Goal: Task Accomplishment & Management: Manage account settings

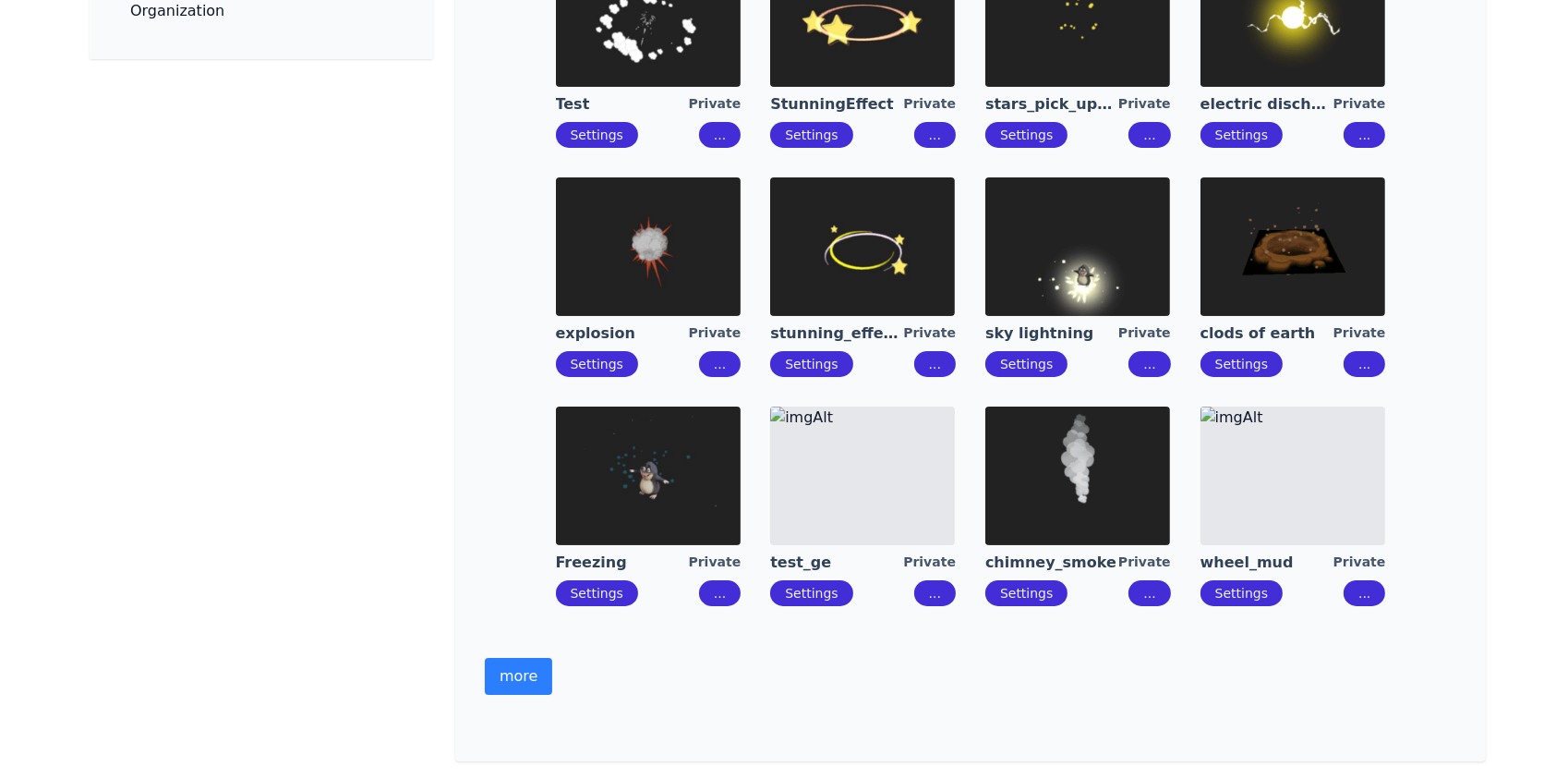
scroll to position [588, 0]
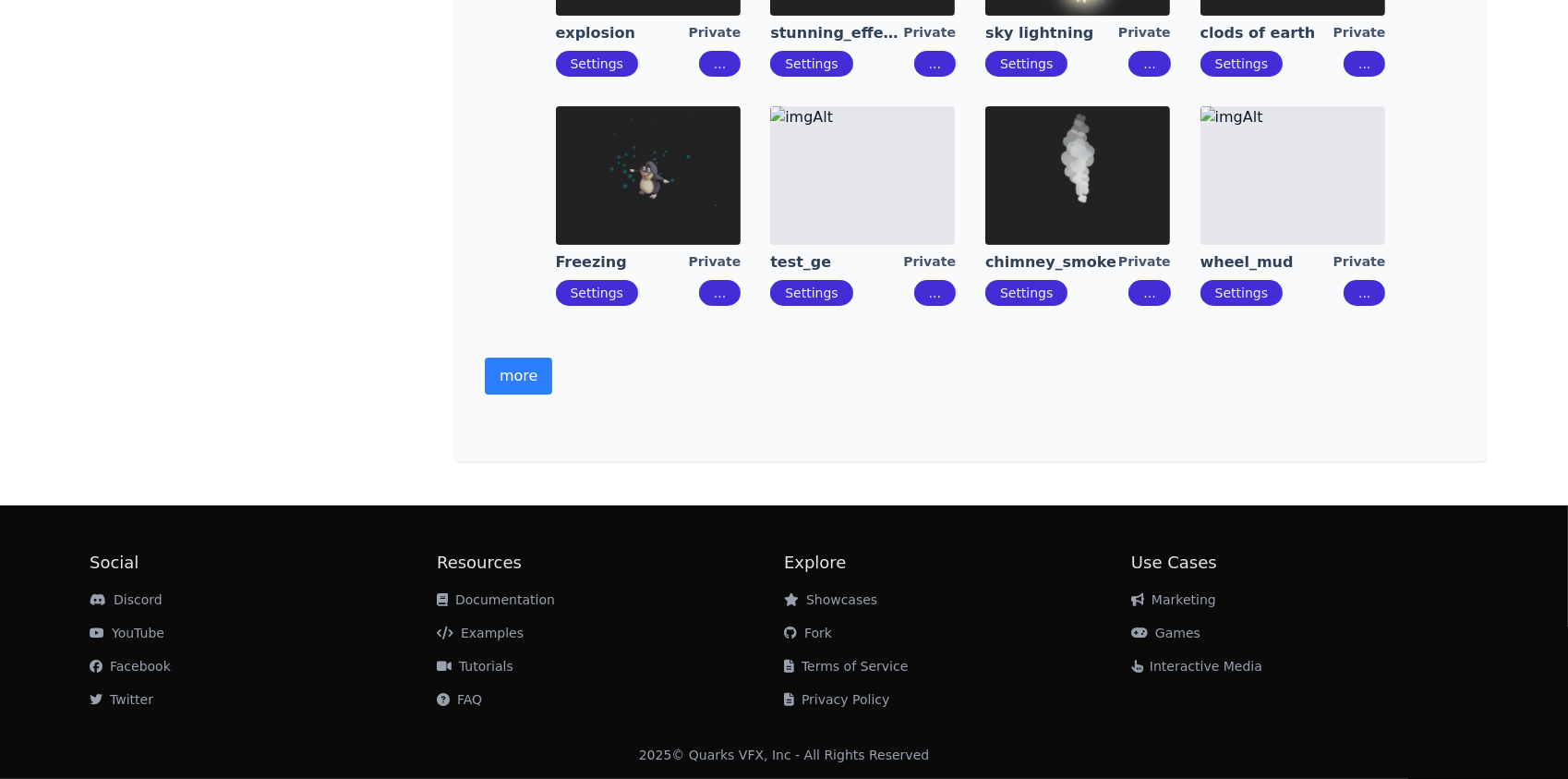
click at [552, 394] on button "more" at bounding box center [519, 376] width 67 height 37
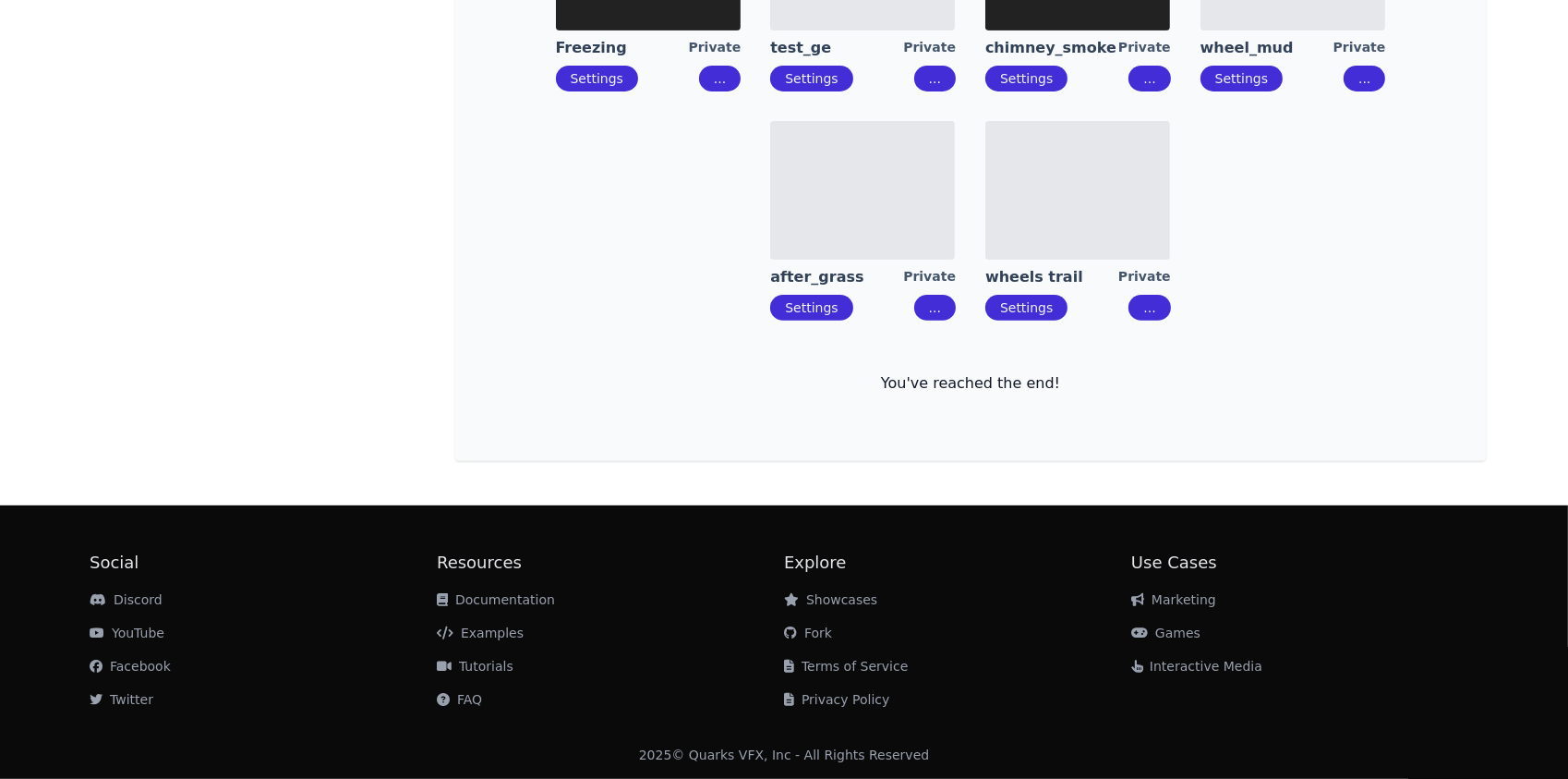
scroll to position [839, 0]
click at [1047, 259] on img at bounding box center [1077, 189] width 185 height 139
click at [922, 321] on button "..." at bounding box center [935, 307] width 41 height 26
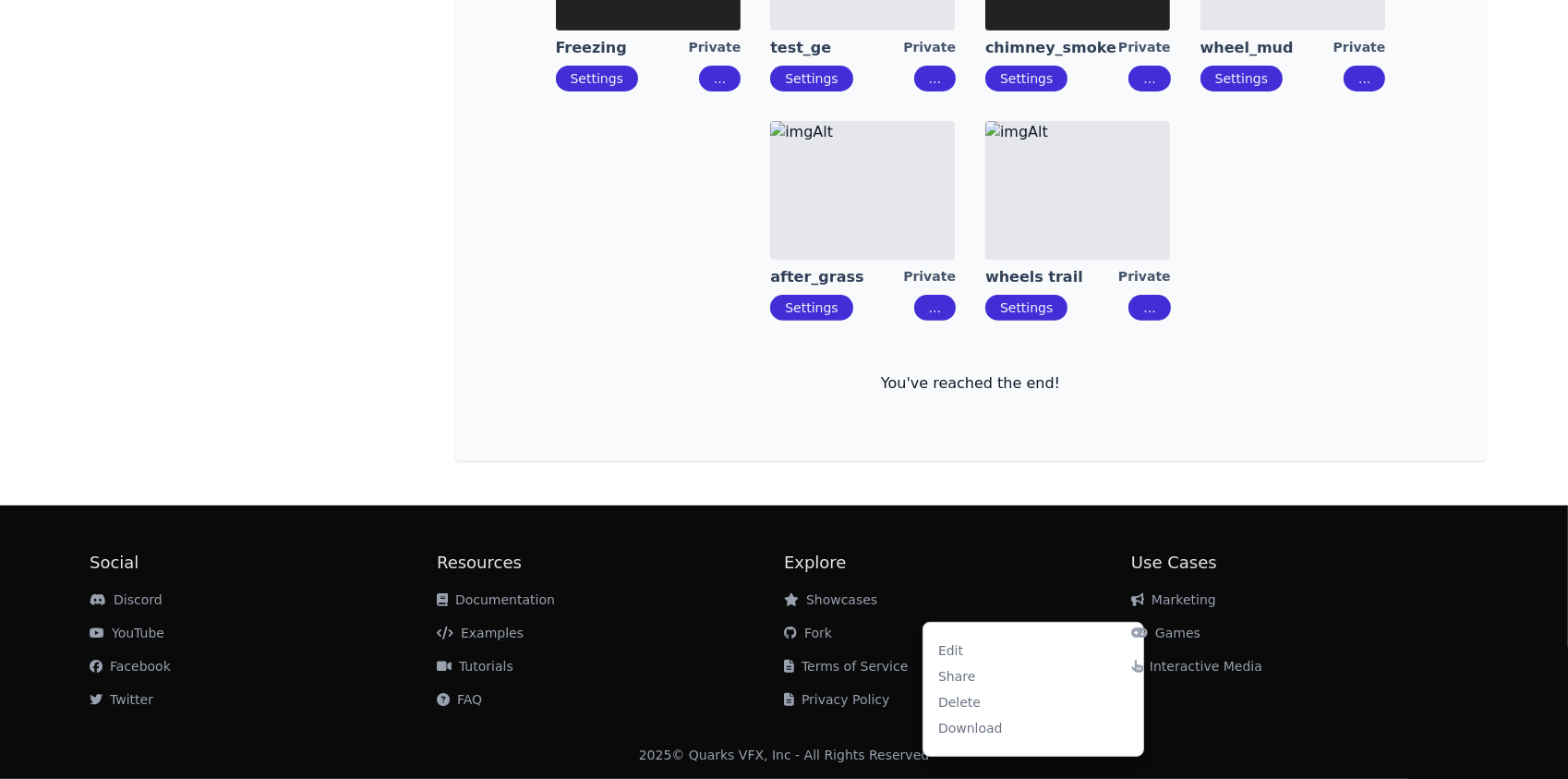
click at [961, 693] on div "Delete" at bounding box center [960, 701] width 42 height 18
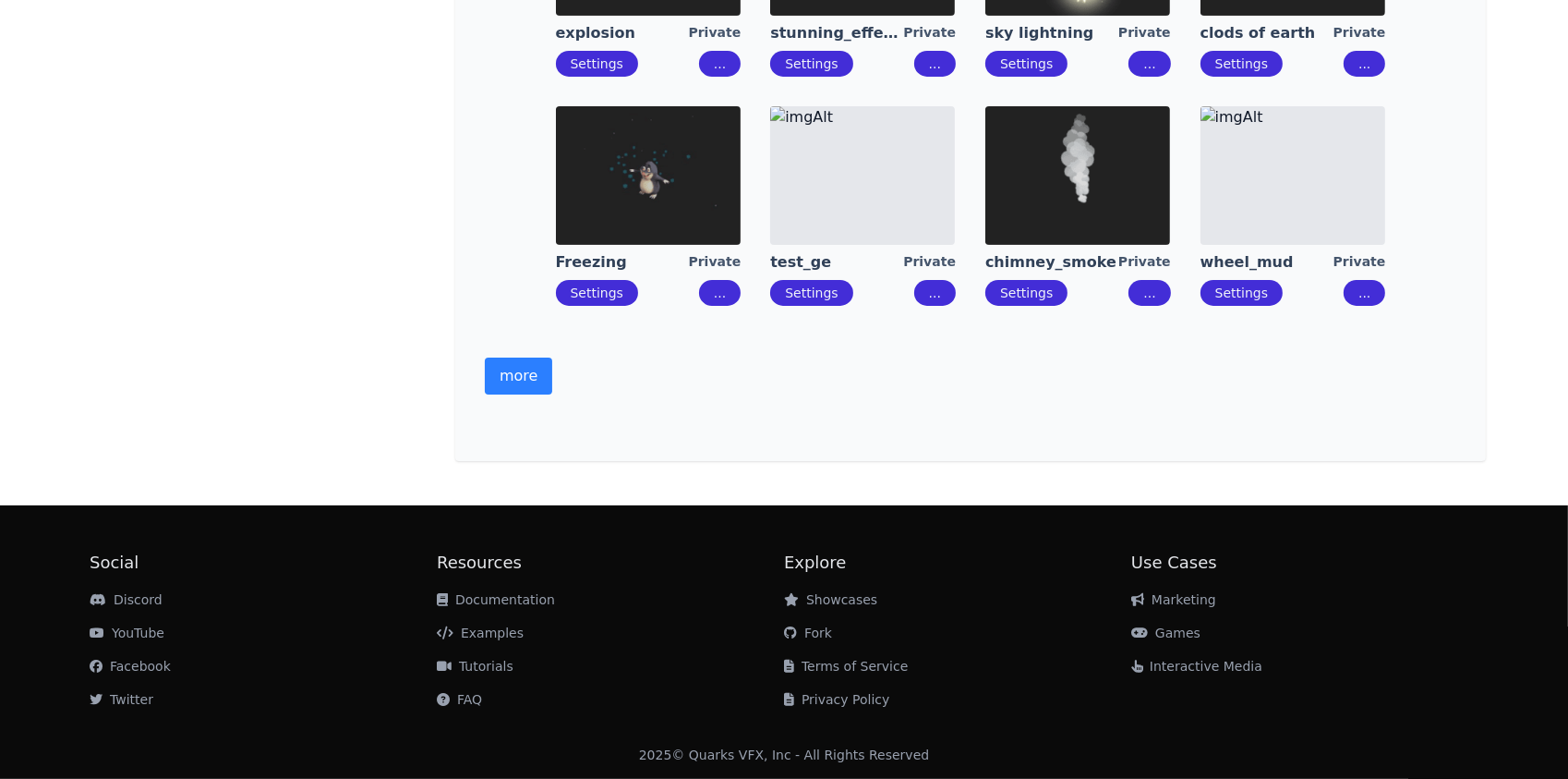
click at [1201, 190] on img at bounding box center [1292, 175] width 185 height 139
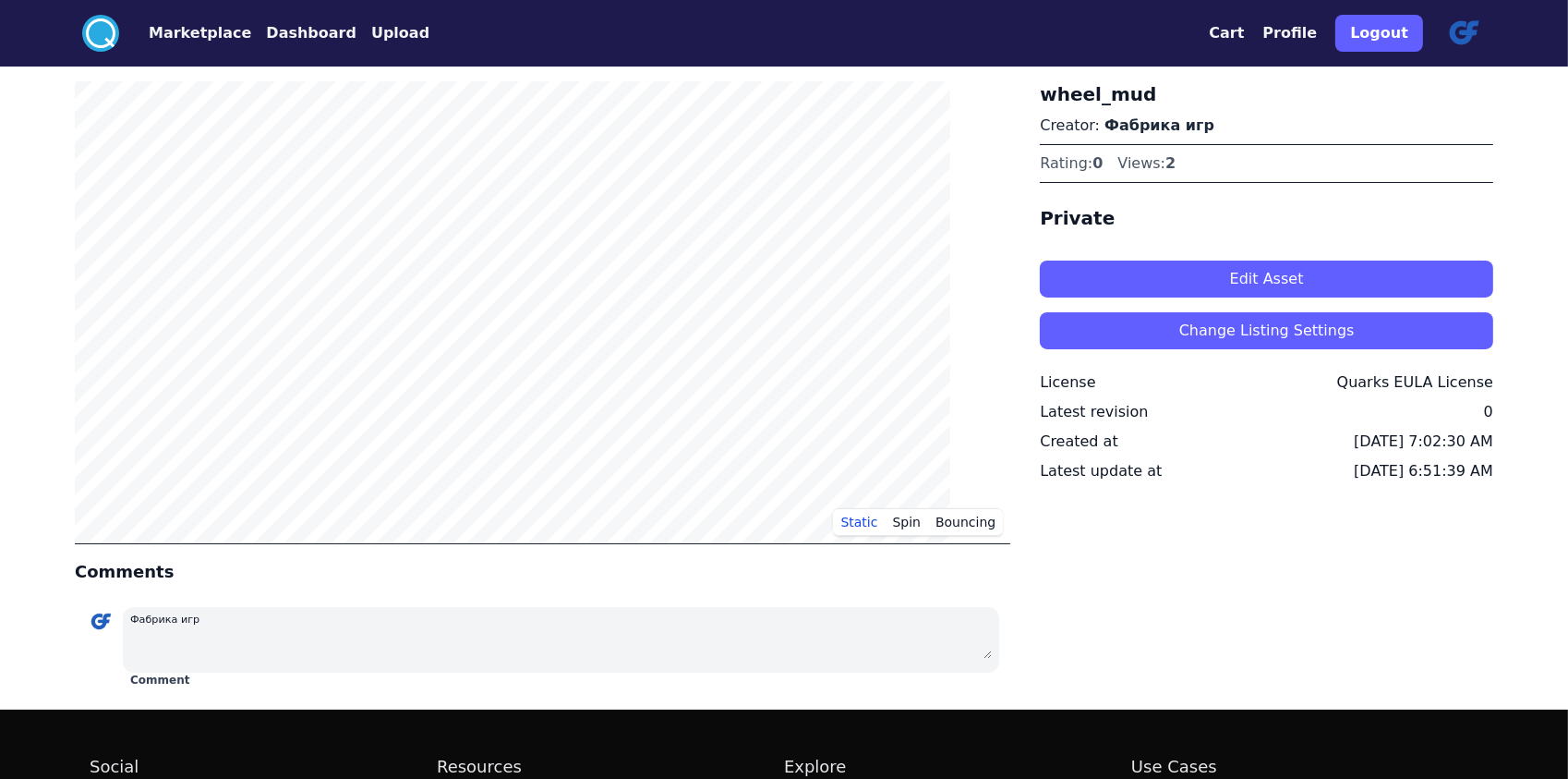
click at [1128, 298] on button "Edit Asset" at bounding box center [1267, 278] width 453 height 37
